Goal: Transaction & Acquisition: Purchase product/service

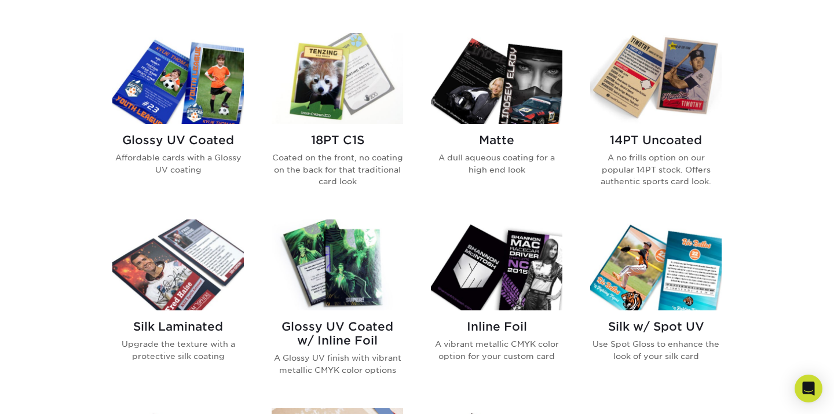
scroll to position [551, 0]
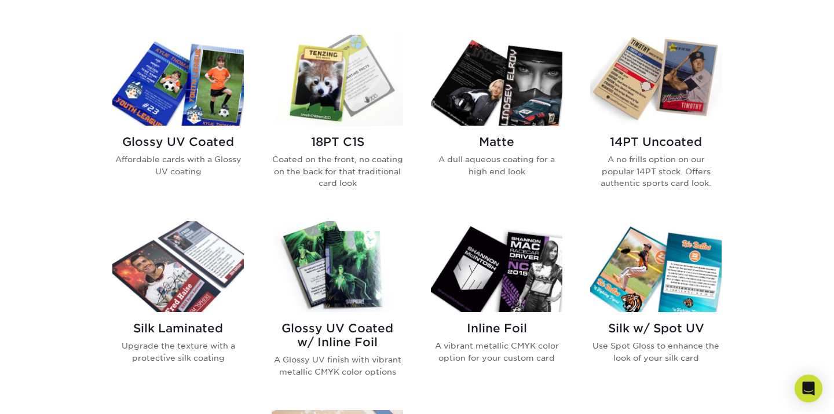
click at [187, 137] on h2 "Glossy UV Coated" at bounding box center [177, 142] width 131 height 14
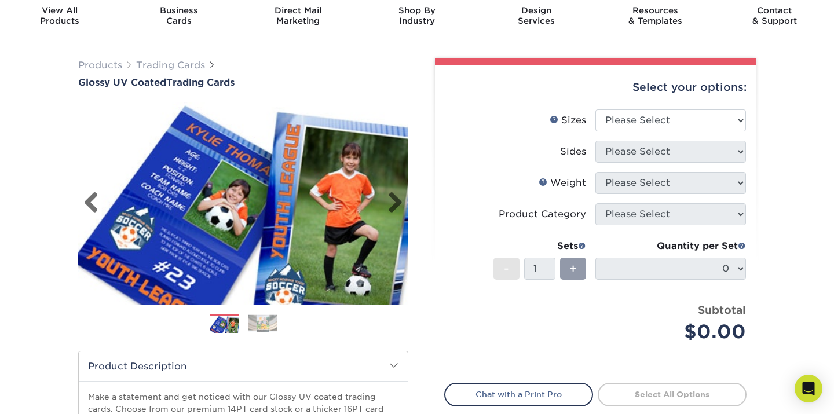
scroll to position [44, 0]
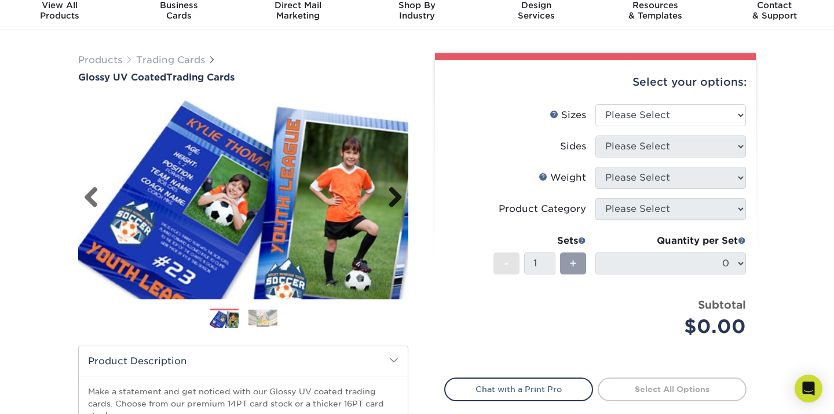
click at [401, 200] on link "Next" at bounding box center [390, 197] width 23 height 23
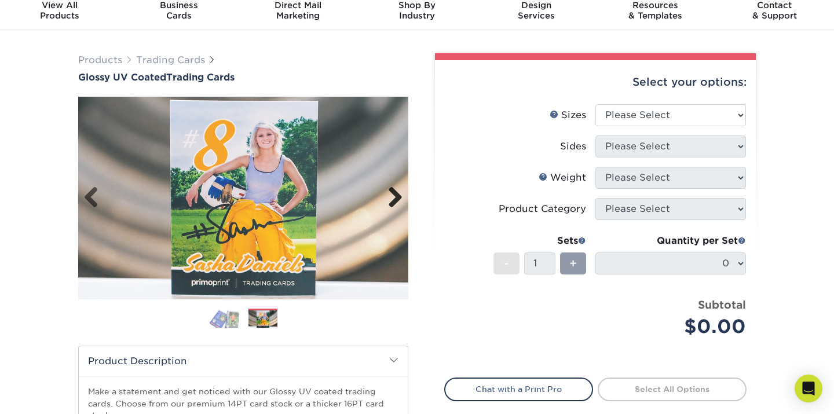
click at [401, 200] on link "Next" at bounding box center [390, 197] width 23 height 23
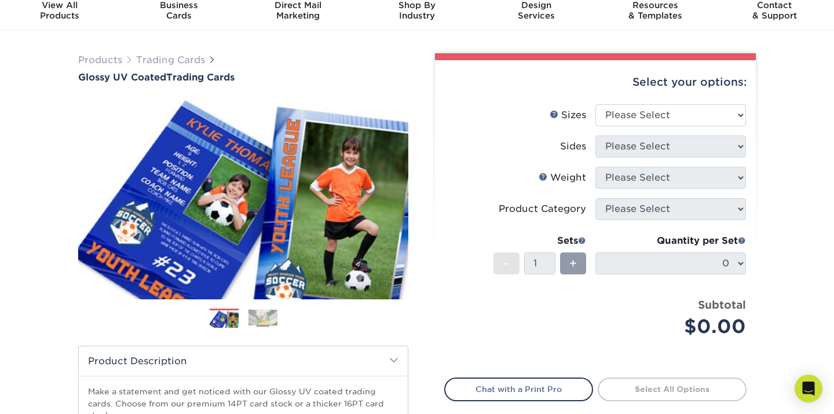
scroll to position [55, 0]
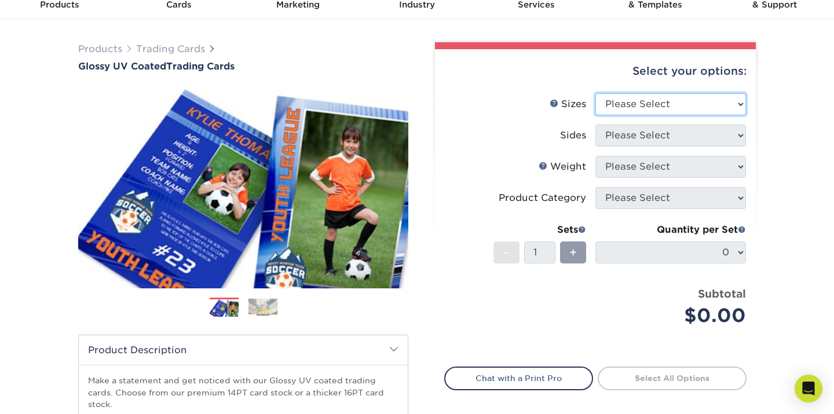
click at [632, 103] on select "Please Select 2.5" x 3.5"" at bounding box center [670, 104] width 151 height 22
select select "2.50x3.50"
click at [595, 93] on select "Please Select 2.5" x 3.5"" at bounding box center [670, 104] width 151 height 22
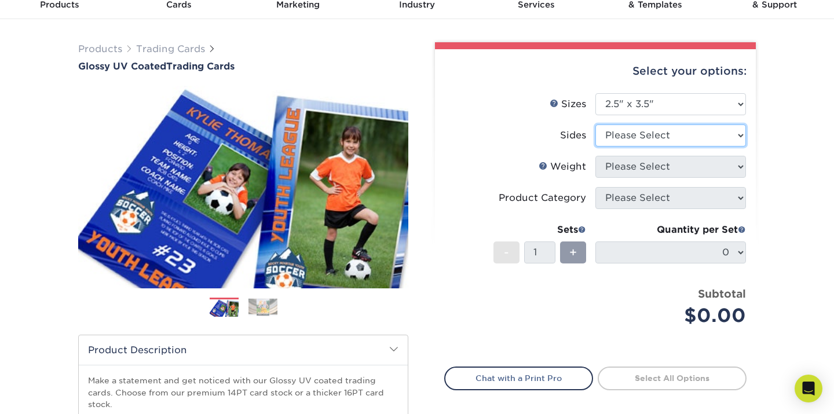
click at [641, 136] on select "Please Select Print Both Sides Print Front Only" at bounding box center [670, 135] width 151 height 22
select select "13abbda7-1d64-4f25-8bb2-c179b224825d"
click at [595, 124] on select "Please Select Print Both Sides Print Front Only" at bounding box center [670, 135] width 151 height 22
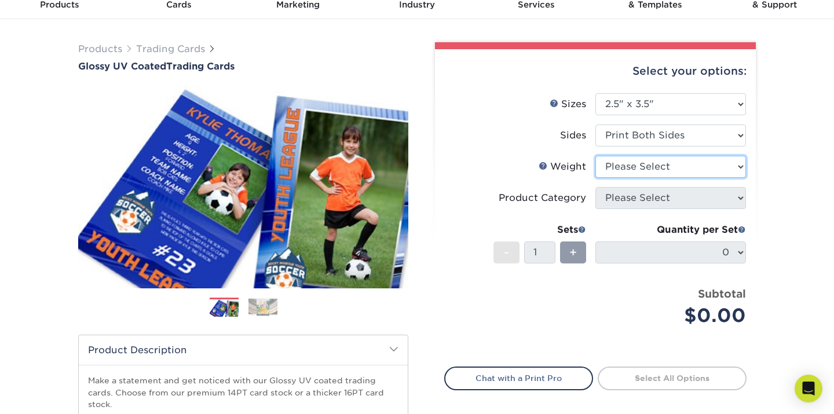
click at [642, 170] on select "Please Select 16PT 14PT 18PT C1S" at bounding box center [670, 167] width 151 height 22
select select "16PT"
click at [595, 156] on select "Please Select 16PT 14PT 18PT C1S" at bounding box center [670, 167] width 151 height 22
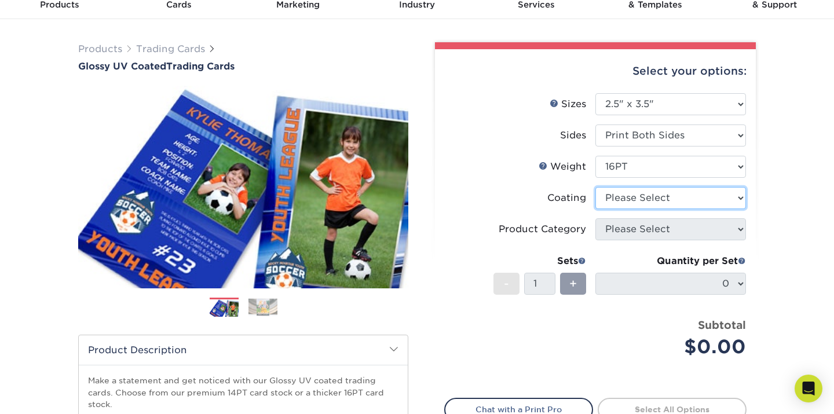
click at [647, 201] on select at bounding box center [670, 198] width 151 height 22
select select "ae367451-b2b8-45df-a344-0f05b6a12993"
click at [595, 187] on select at bounding box center [670, 198] width 151 height 22
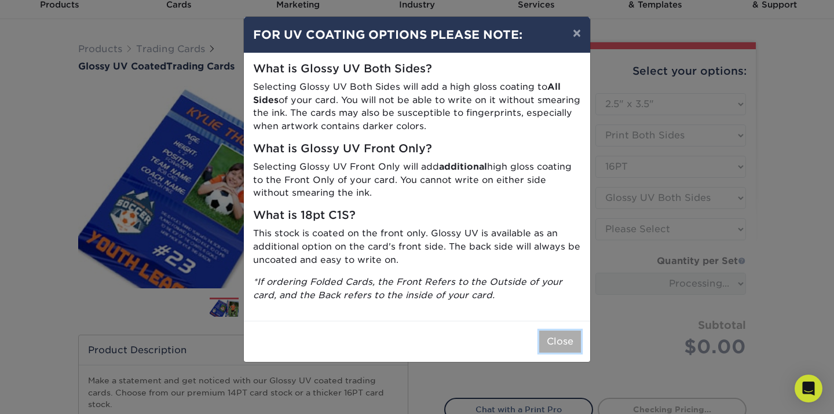
click at [555, 331] on button "Close" at bounding box center [560, 342] width 42 height 22
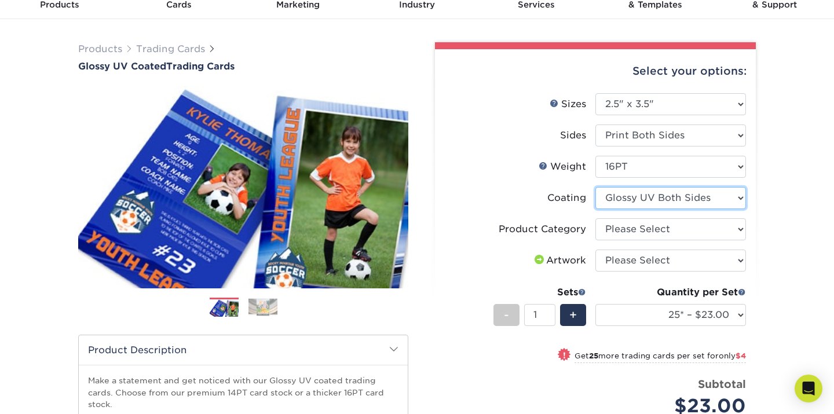
click at [632, 200] on select at bounding box center [670, 198] width 151 height 22
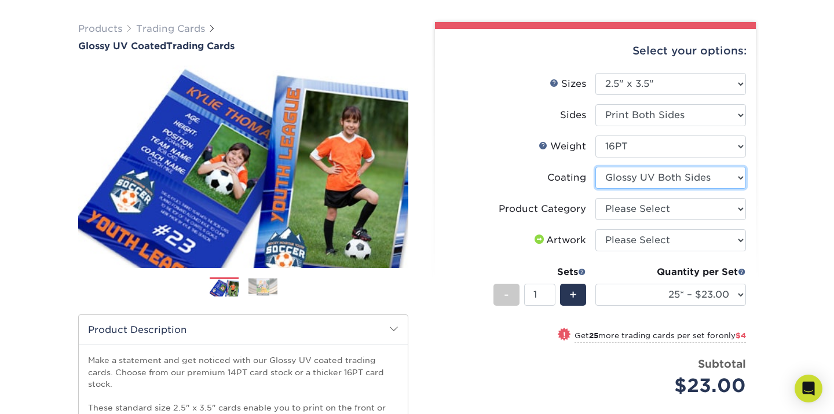
scroll to position [72, 0]
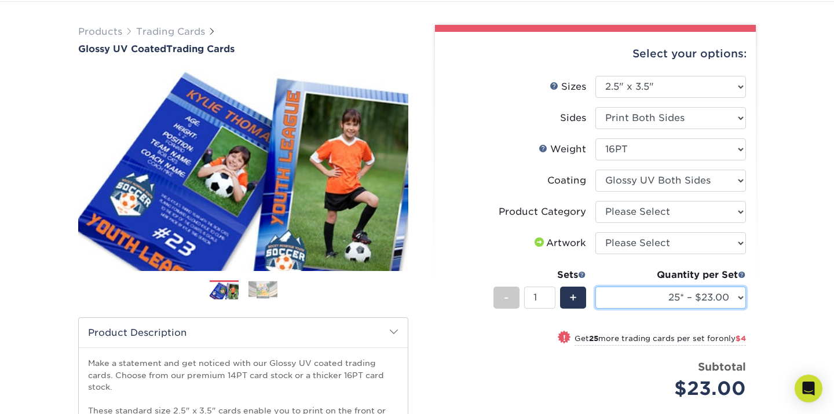
click at [628, 288] on select "25* – $23.00 50* – $27.00 75* – $33.00 100* – $37.00 250* – $47.00 500 – $58.00…" at bounding box center [670, 298] width 151 height 22
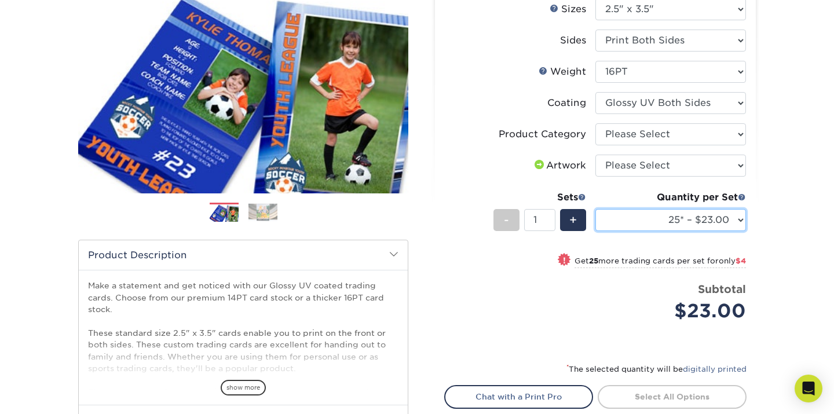
scroll to position [151, 0]
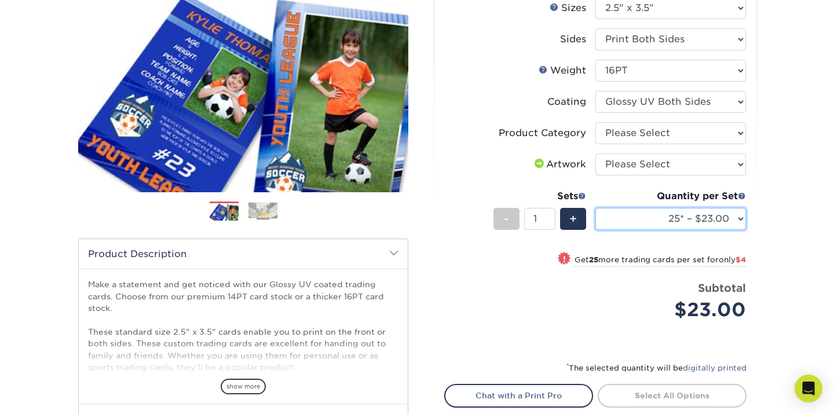
click at [706, 218] on select "25* – $23.00 50* – $27.00 75* – $33.00 100* – $37.00 250* – $47.00 500 – $58.00…" at bounding box center [670, 219] width 151 height 22
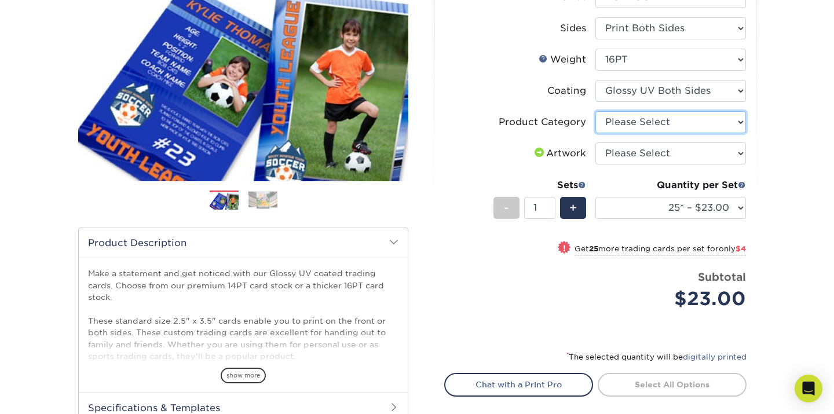
click at [663, 133] on select "Please Select Trading Cards" at bounding box center [670, 122] width 151 height 22
click at [670, 123] on select "Please Select Trading Cards" at bounding box center [670, 122] width 151 height 22
select select "c2f9bce9-36c2-409d-b101-c29d9d031e18"
click at [595, 111] on select "Please Select Trading Cards" at bounding box center [670, 122] width 151 height 22
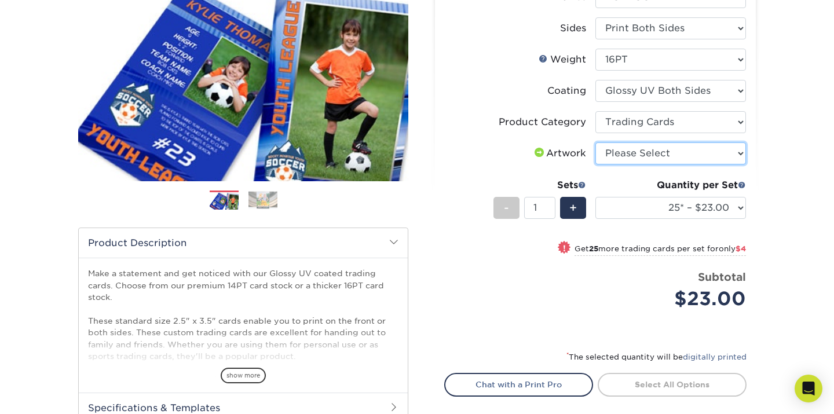
click at [665, 148] on select "Please Select I will upload files I need a design - $100" at bounding box center [670, 153] width 151 height 22
select select "upload"
click at [595, 142] on select "Please Select I will upload files I need a design - $100" at bounding box center [670, 153] width 151 height 22
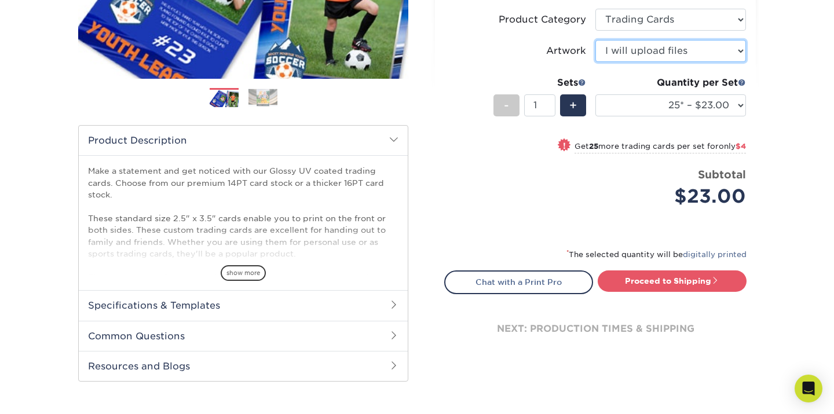
scroll to position [281, 0]
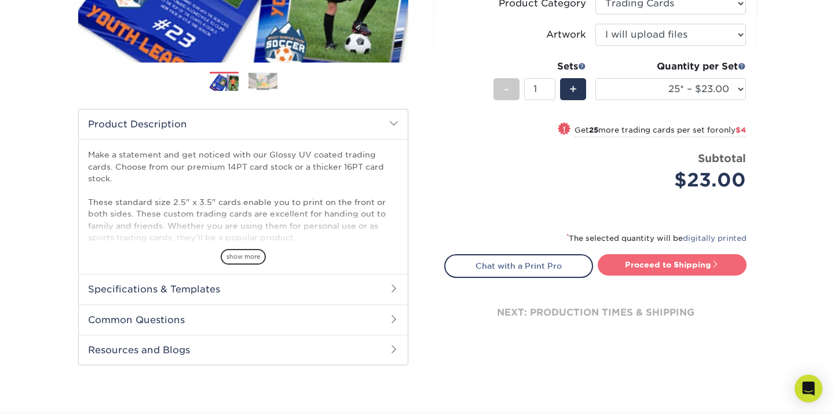
click at [677, 273] on link "Proceed to Shipping" at bounding box center [671, 264] width 149 height 21
type input "Set 1"
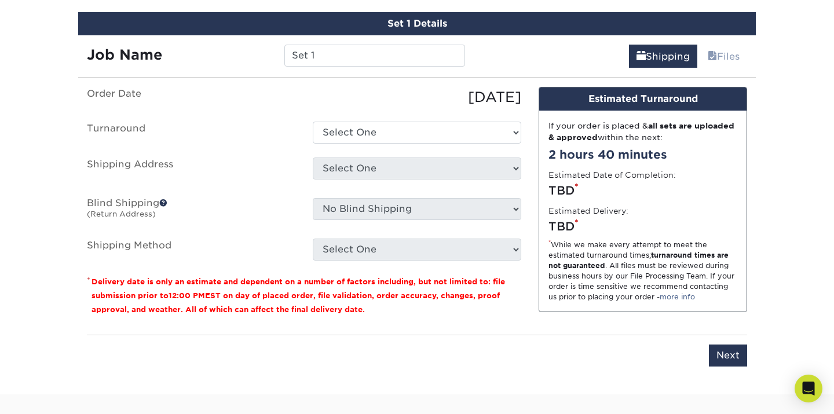
scroll to position [677, 0]
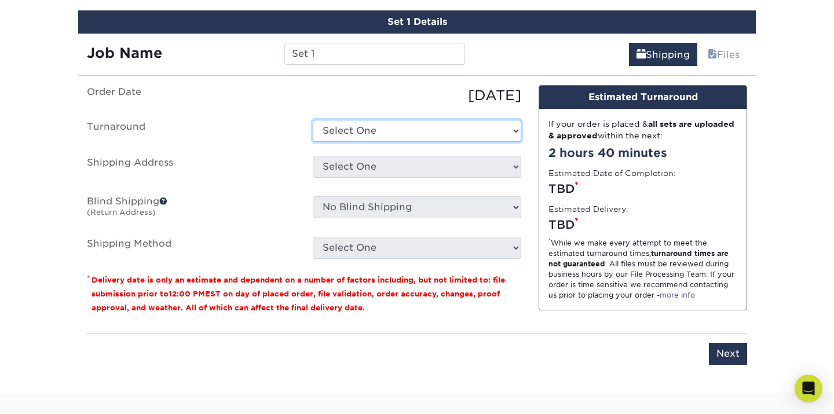
click at [441, 124] on select "Select One 2-4 Business Days 2 Day Next Business Day" at bounding box center [417, 131] width 208 height 22
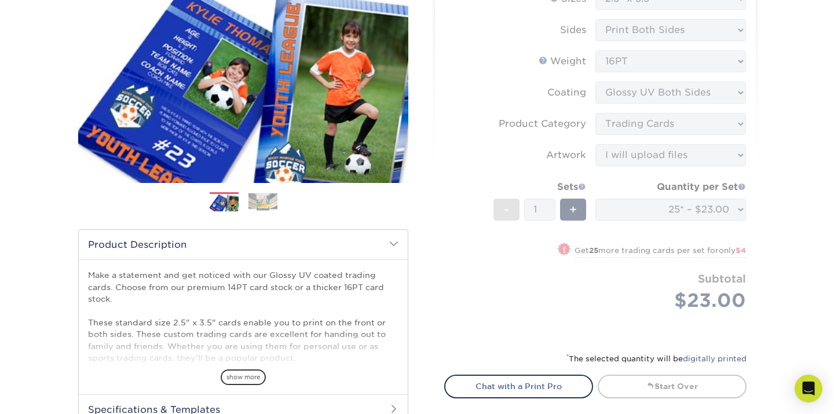
scroll to position [0, 0]
